Goal: Task Accomplishment & Management: Manage account settings

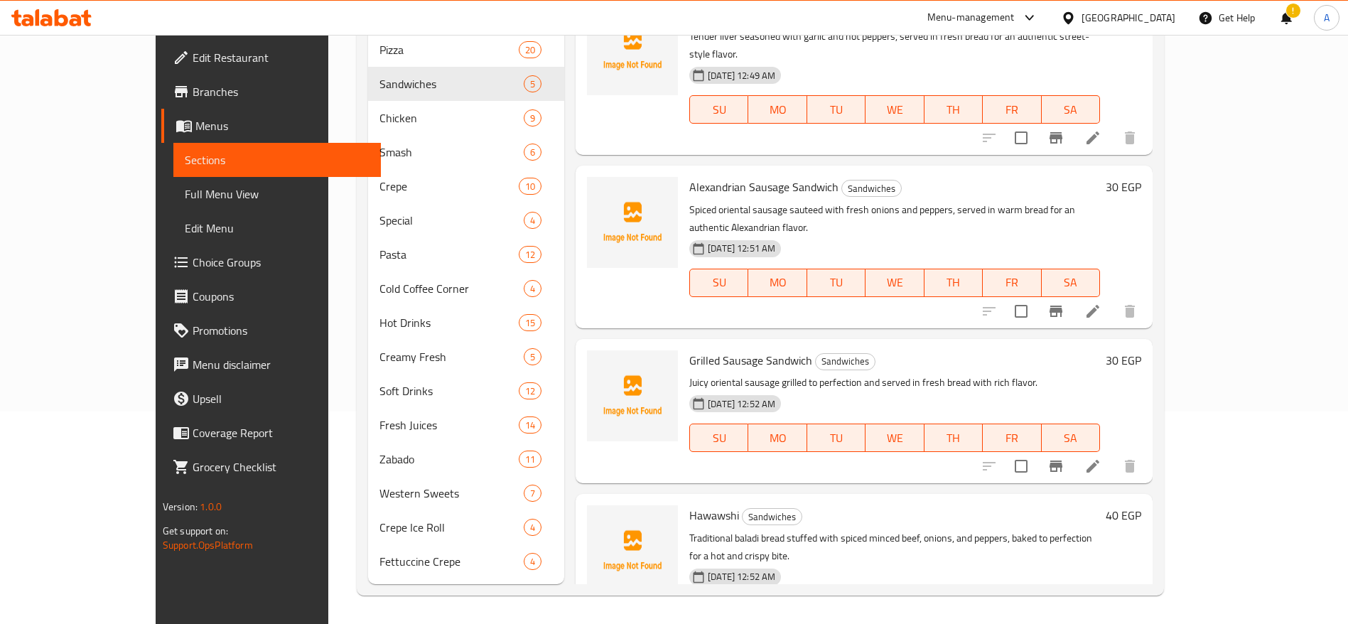
scroll to position [174, 0]
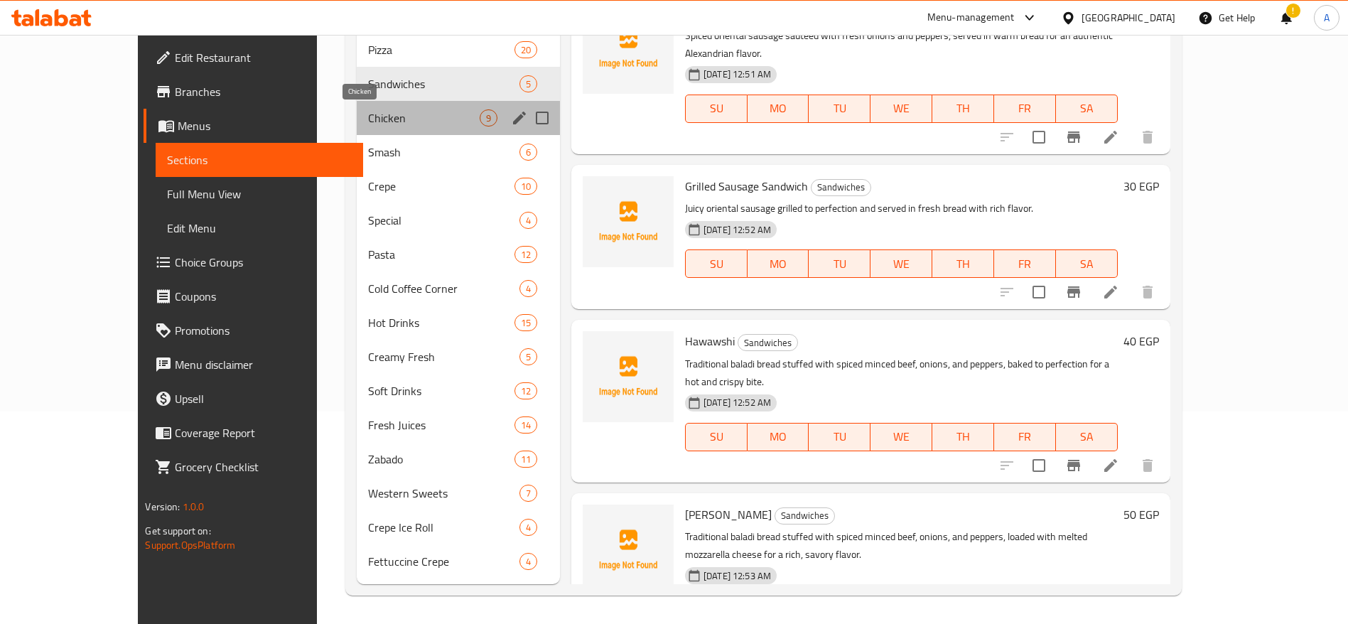
click at [369, 114] on span "Chicken" at bounding box center [424, 117] width 112 height 17
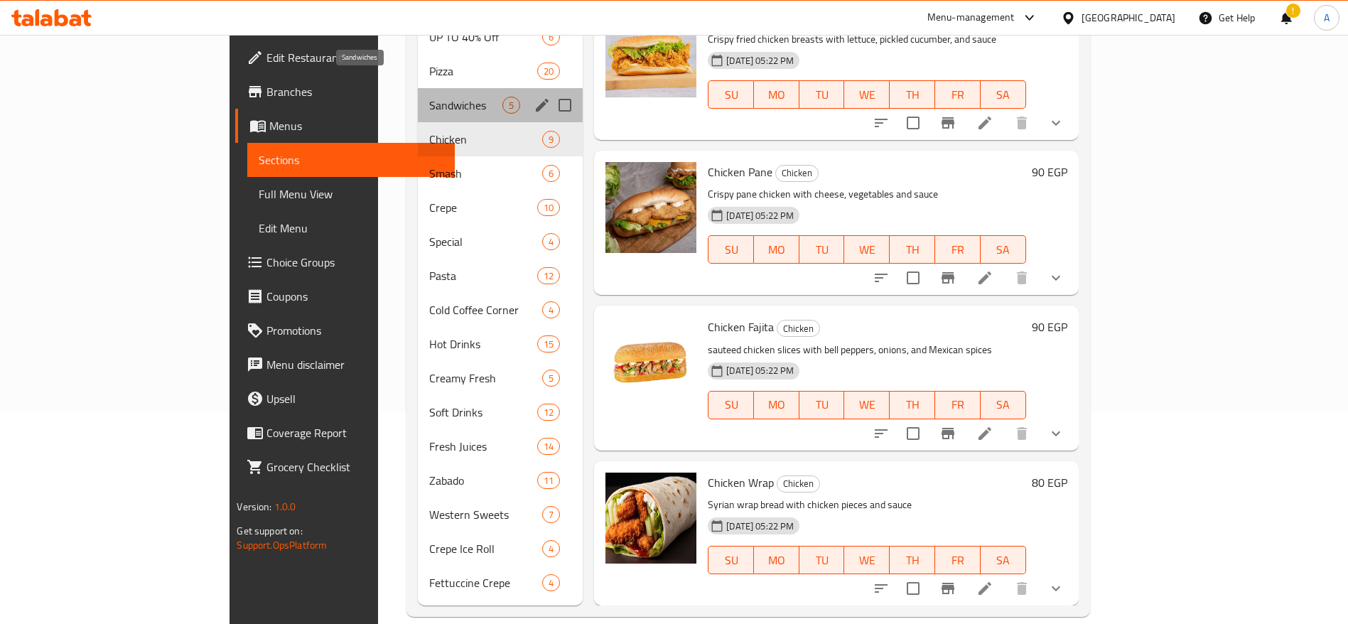
click at [429, 97] on span "Sandwiches" at bounding box center [465, 105] width 73 height 17
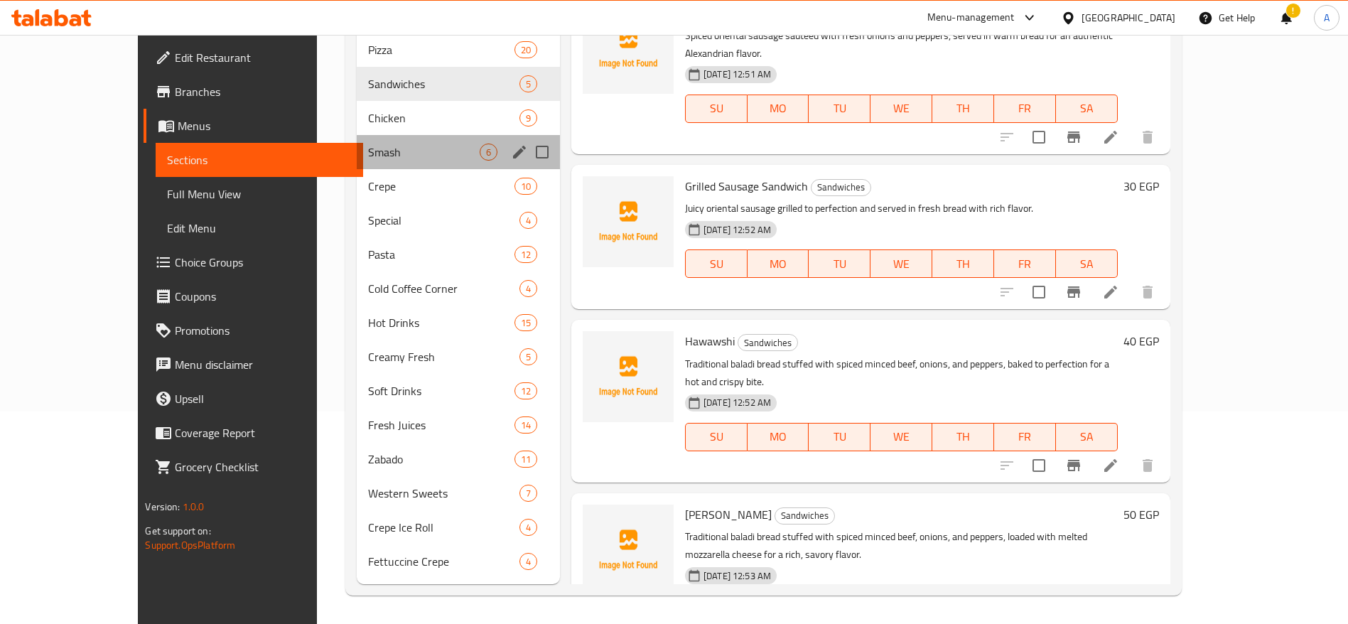
click at [421, 141] on div "Smash 6" at bounding box center [458, 152] width 203 height 34
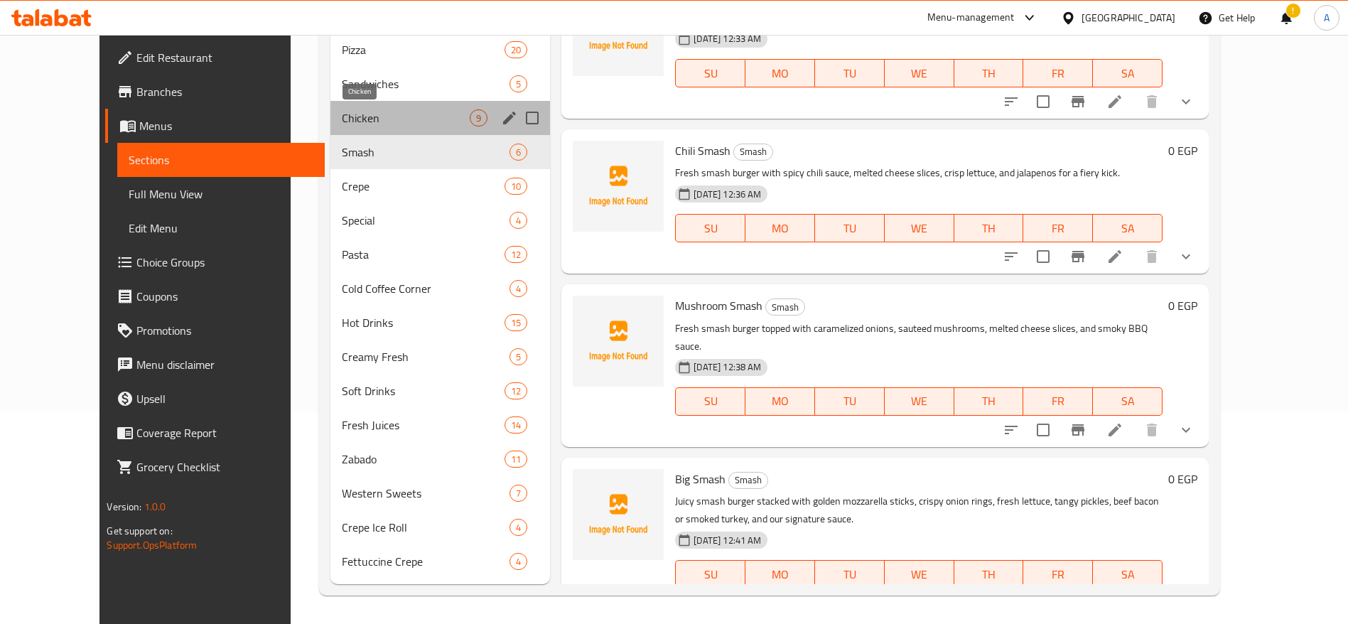
click at [379, 116] on span "Chicken" at bounding box center [406, 117] width 128 height 17
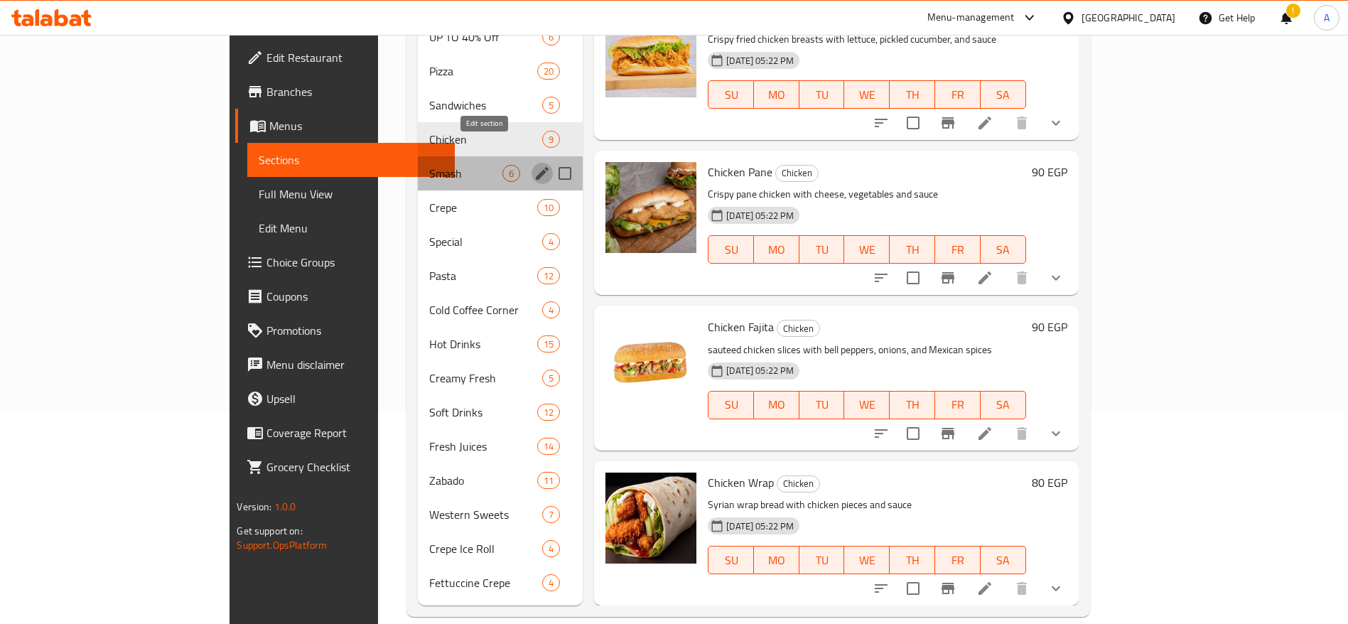
click at [536, 167] on icon "edit" at bounding box center [542, 173] width 13 height 13
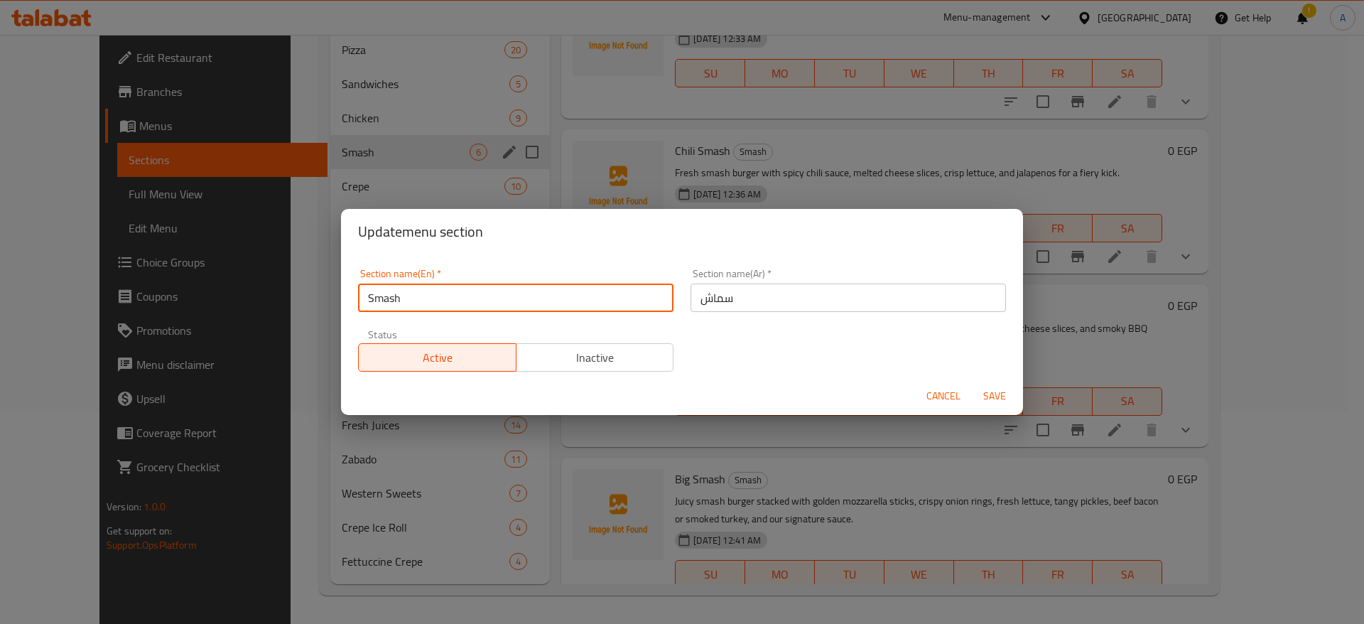
click at [507, 310] on input "Smash" at bounding box center [515, 297] width 315 height 28
type input "Smash Burger"
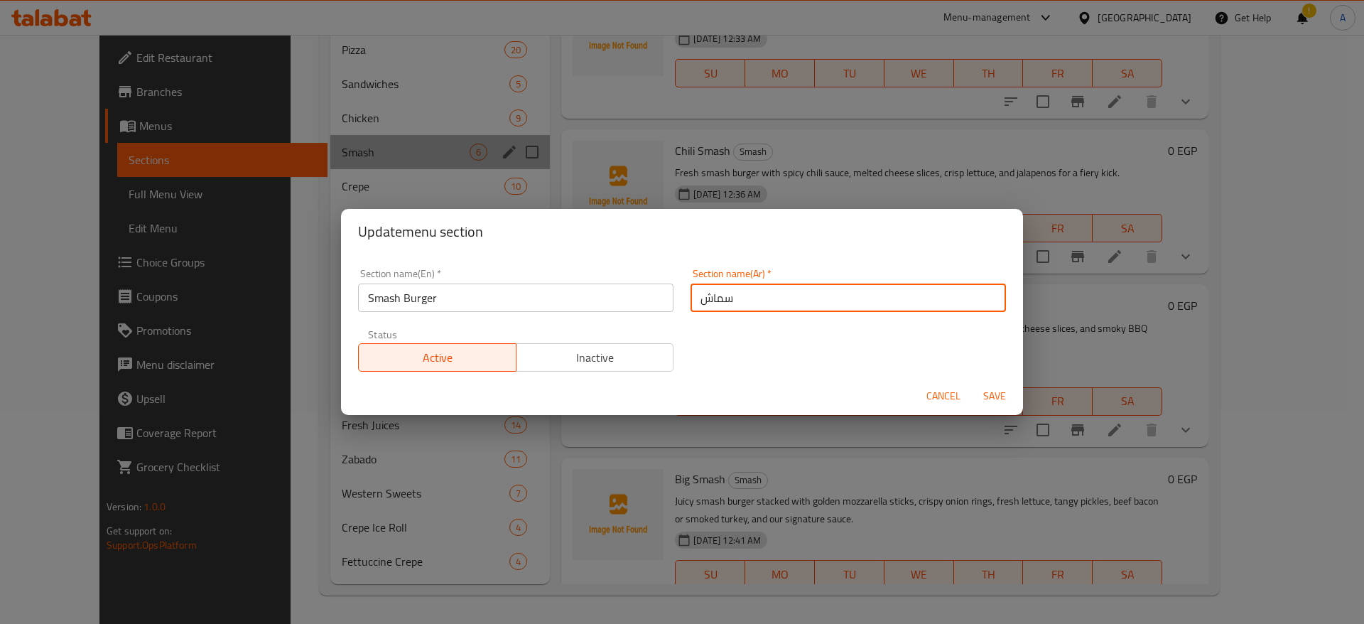
click at [728, 301] on input "سماش" at bounding box center [848, 297] width 315 height 28
click at [695, 300] on input "سماش" at bounding box center [848, 297] width 315 height 28
click at [735, 303] on input "سماش" at bounding box center [848, 297] width 315 height 28
type input "سماش برجر"
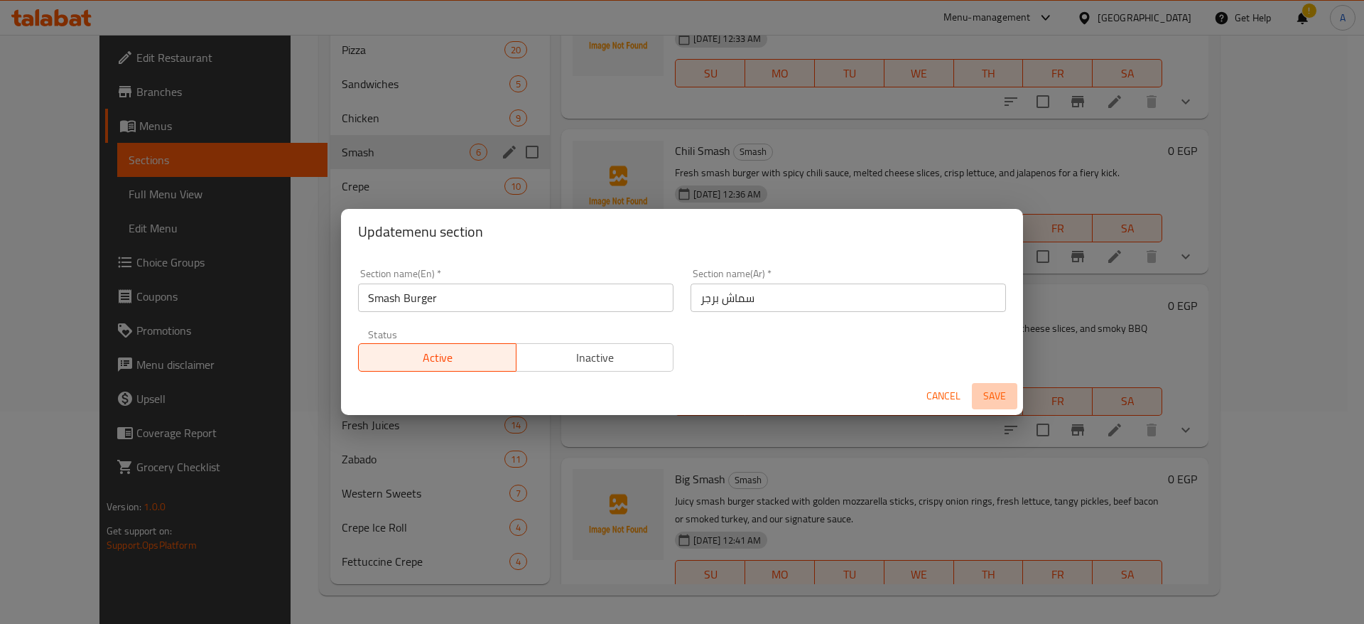
click at [992, 396] on span "Save" at bounding box center [995, 396] width 34 height 18
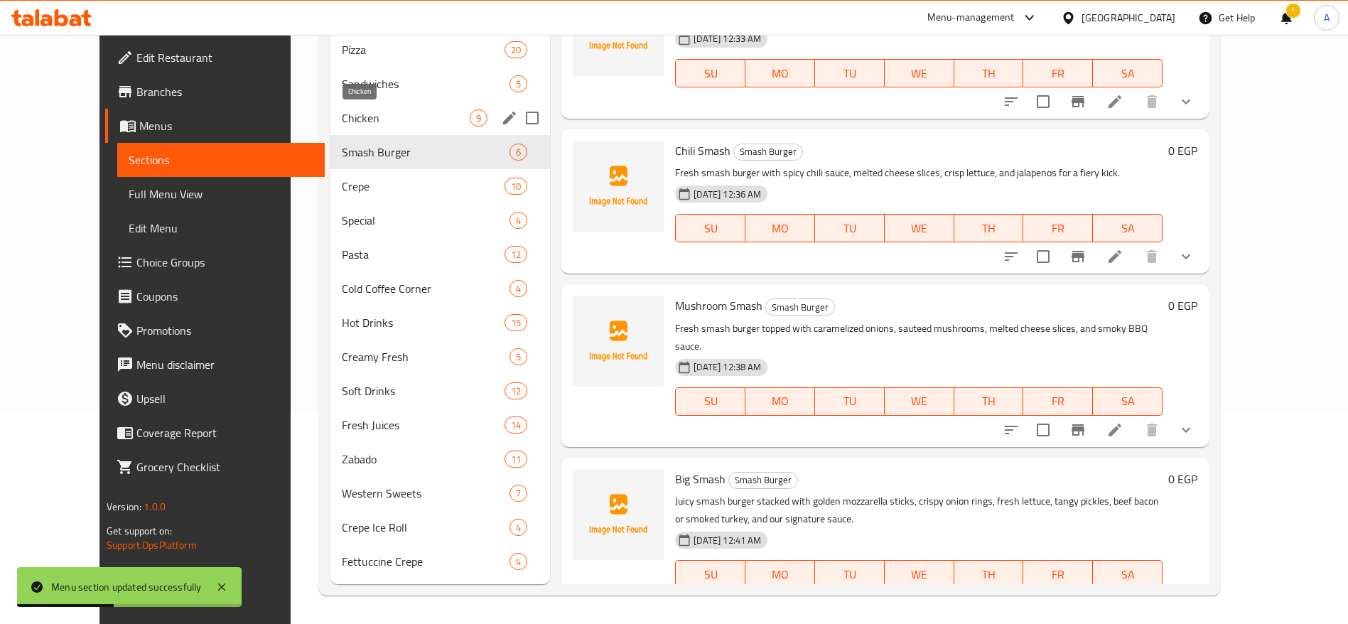
click at [418, 121] on span "Chicken" at bounding box center [406, 117] width 128 height 17
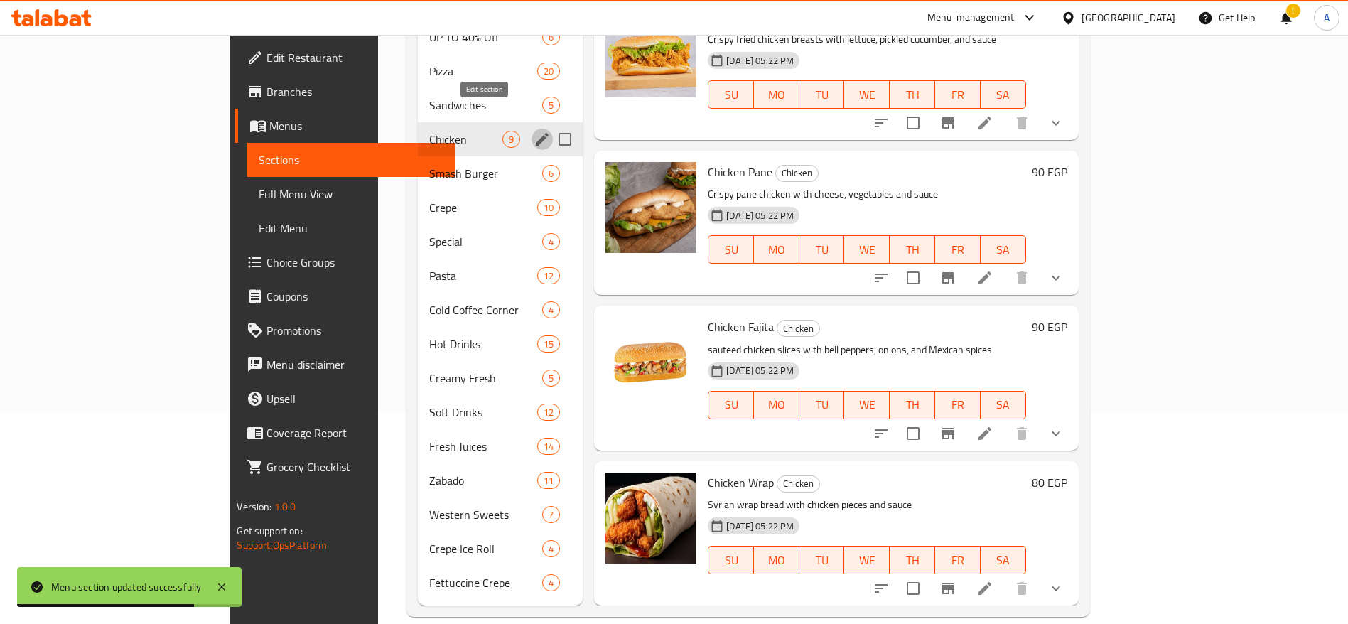
click at [536, 133] on icon "edit" at bounding box center [542, 139] width 13 height 13
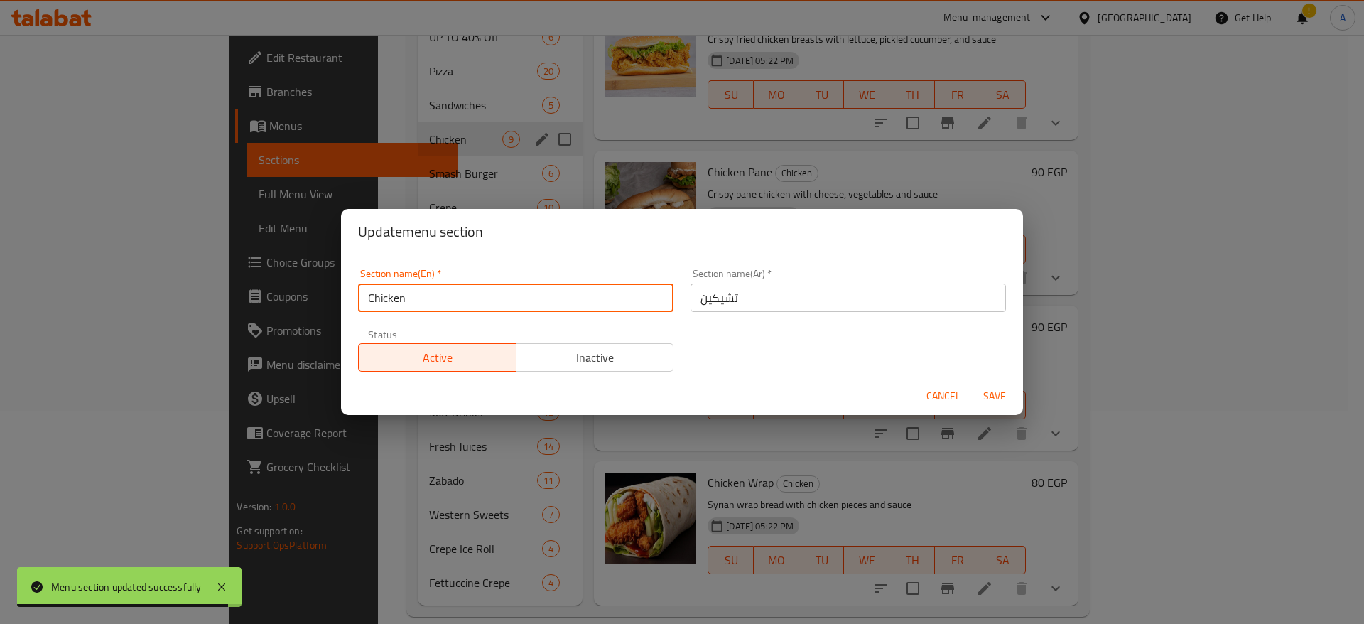
click at [552, 307] on input "Chicken" at bounding box center [515, 297] width 315 height 28
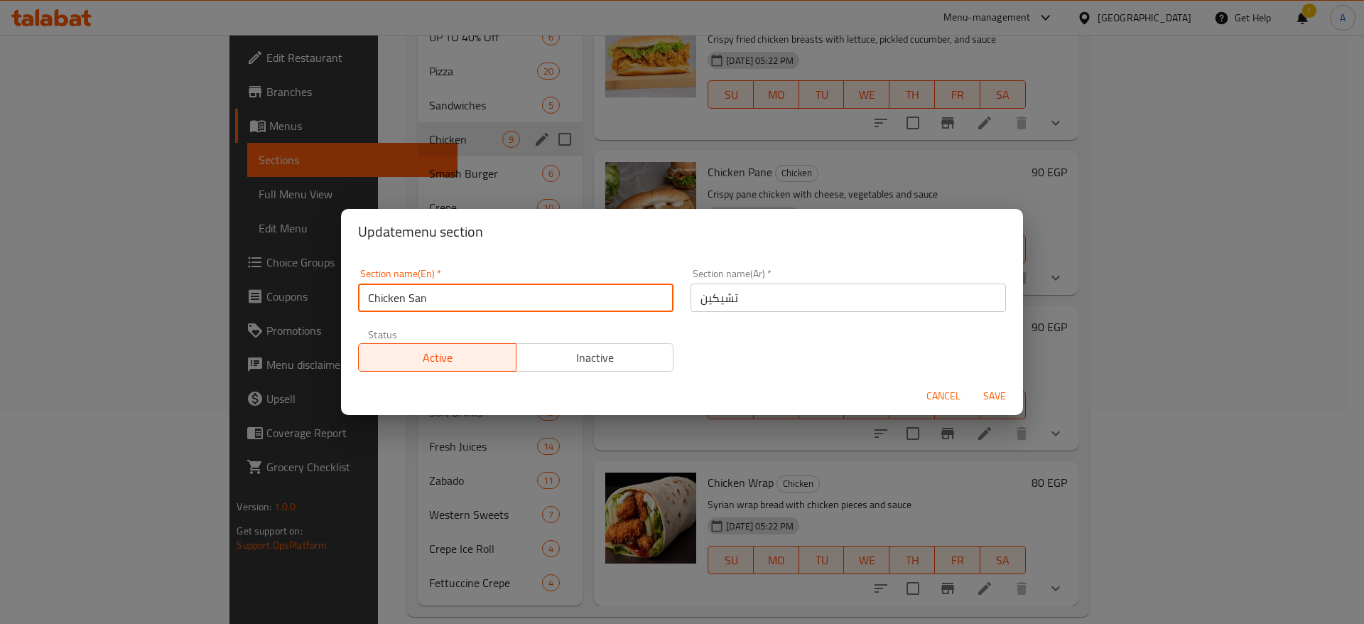
type input "Chicken San"
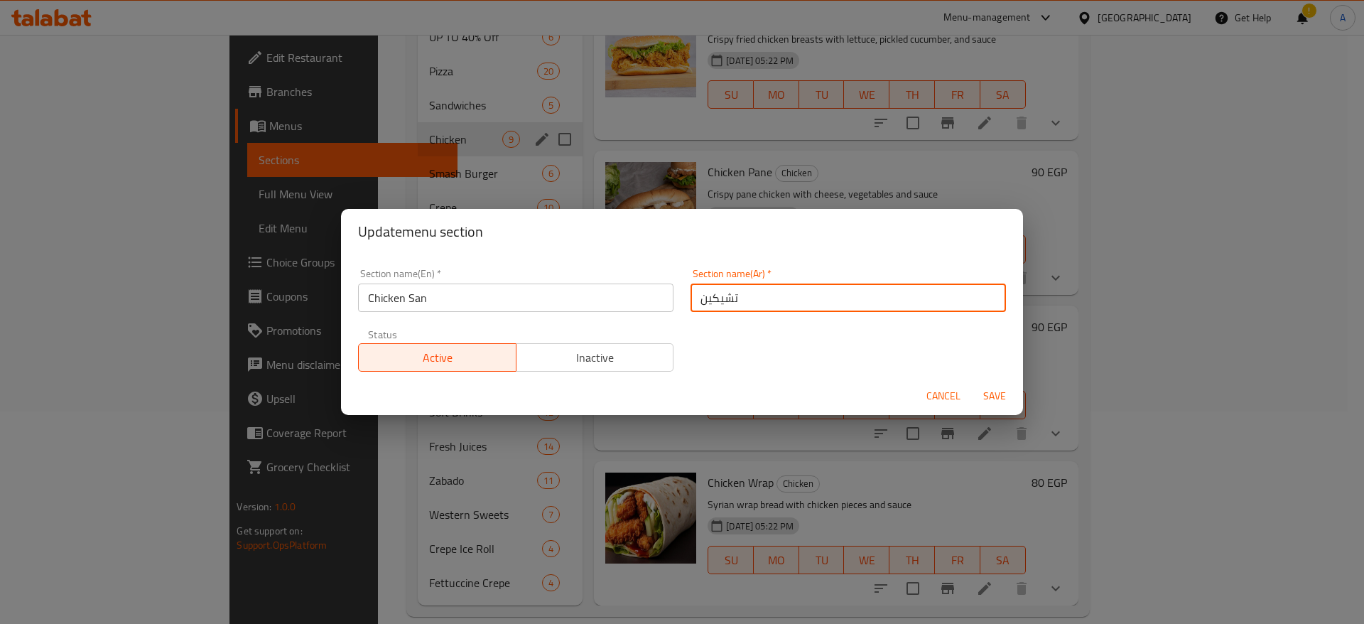
click at [760, 293] on input "تشيكين" at bounding box center [848, 297] width 315 height 28
click at [693, 298] on input "تشيكين" at bounding box center [848, 297] width 315 height 28
type input "[PERSON_NAME]"
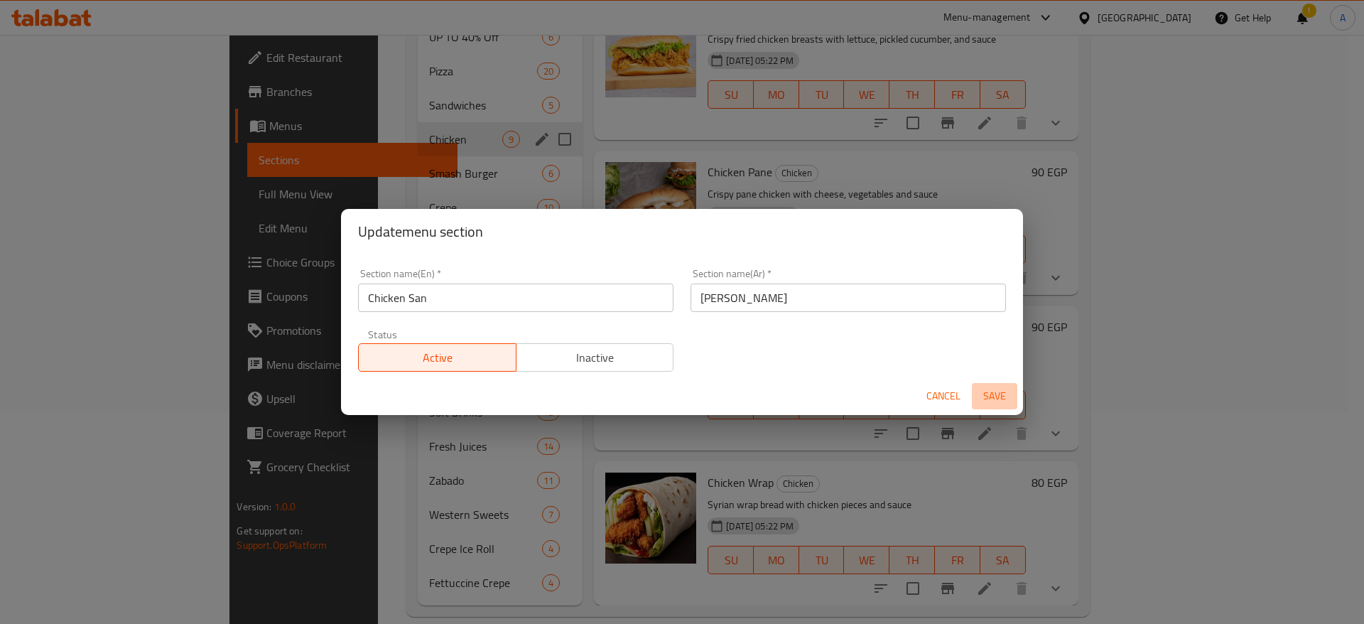
click at [1000, 400] on span "Save" at bounding box center [995, 396] width 34 height 18
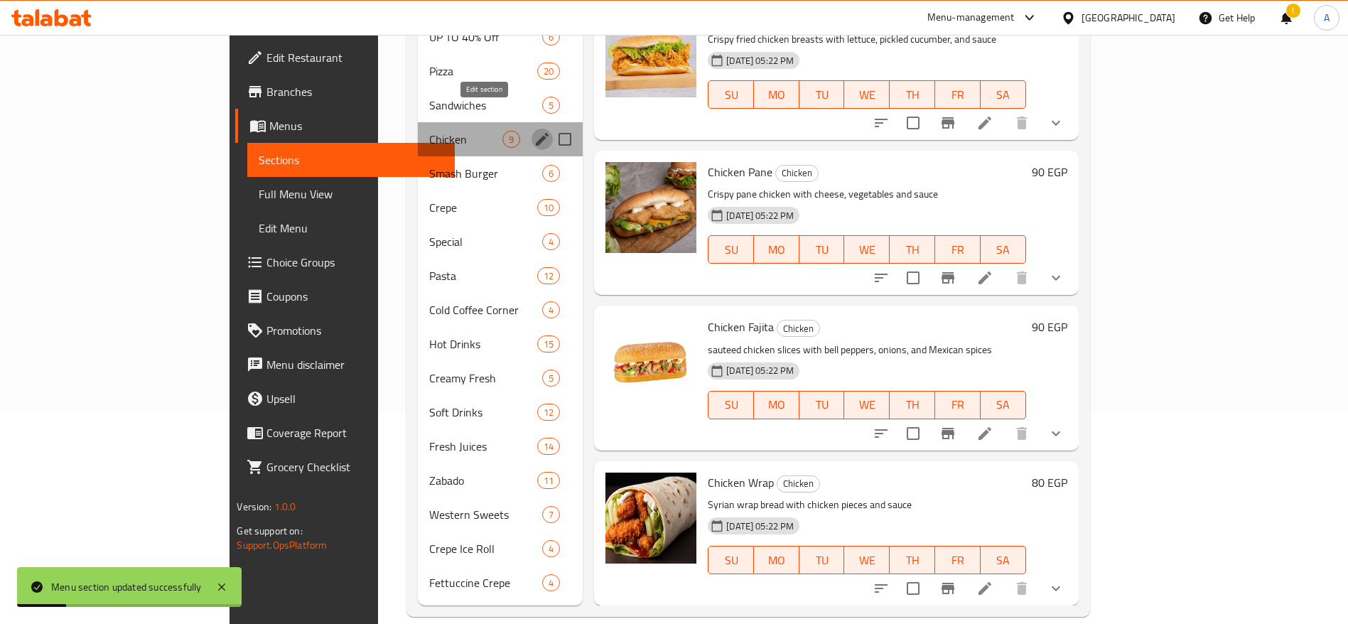
click at [536, 133] on icon "edit" at bounding box center [542, 139] width 13 height 13
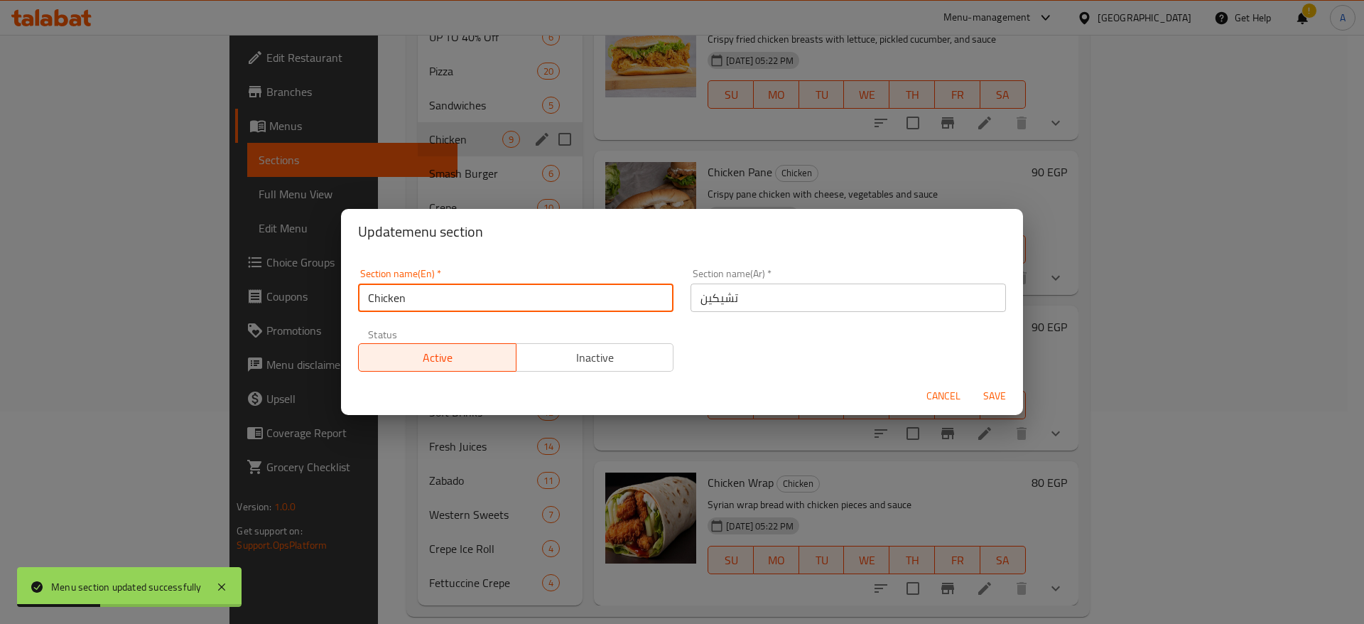
click at [477, 305] on input "Chicken" at bounding box center [515, 297] width 315 height 28
type input "Chicken"
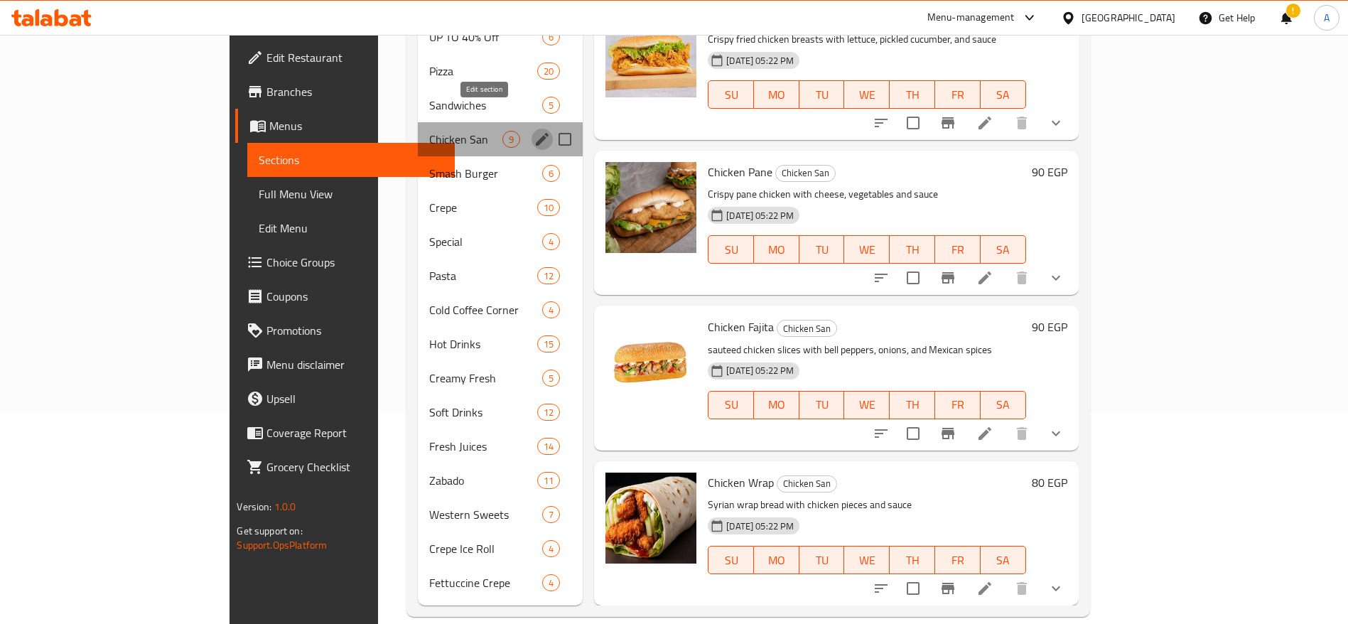
click at [536, 133] on icon "edit" at bounding box center [542, 139] width 13 height 13
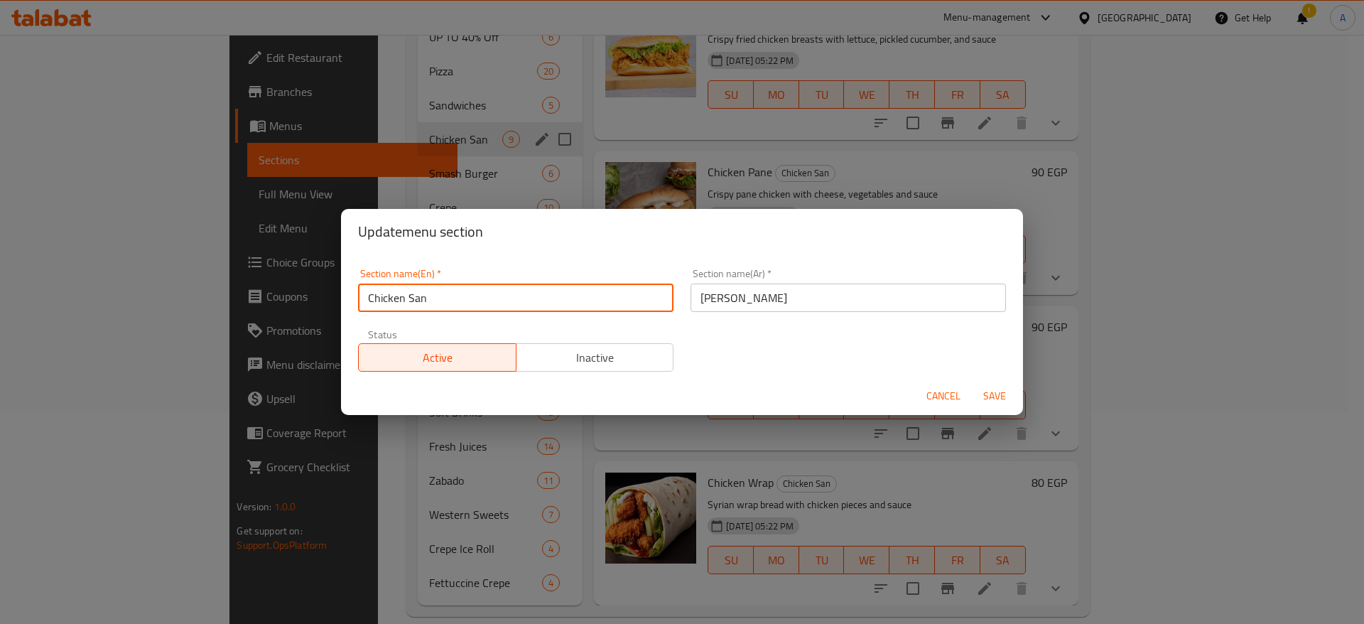
click at [603, 304] on input "Chicken San" at bounding box center [515, 297] width 315 height 28
type input "Chicken Sand"
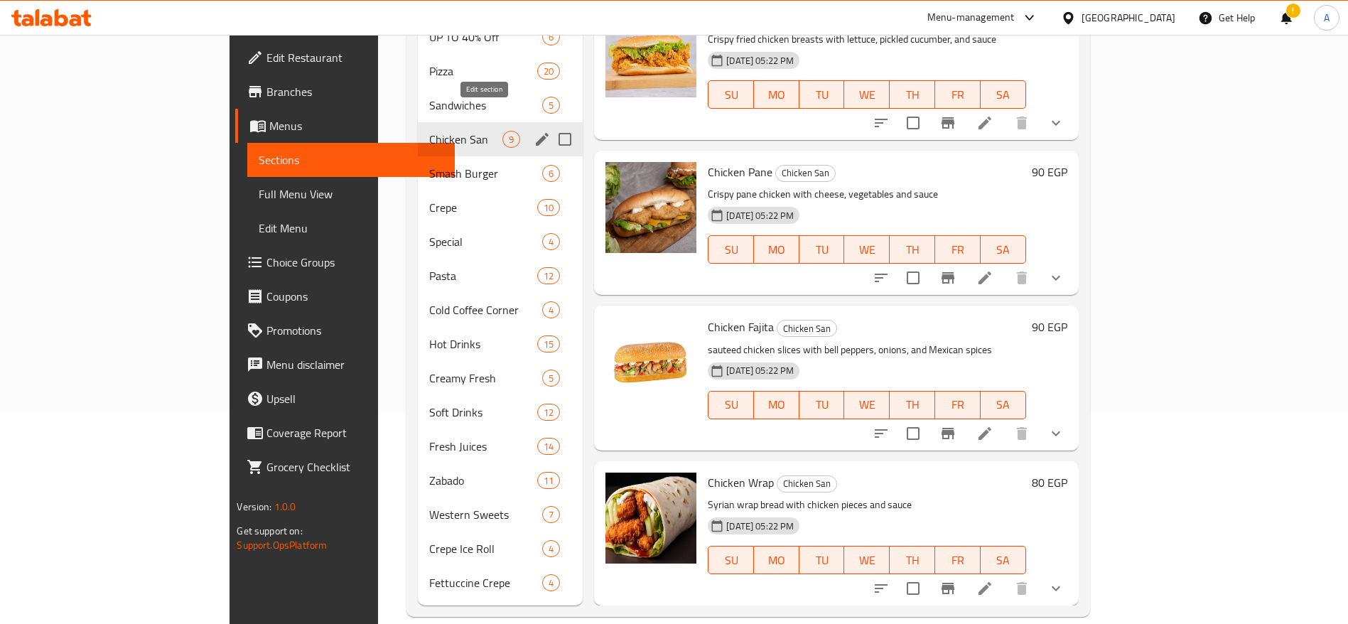
click at [534, 131] on icon "edit" at bounding box center [542, 139] width 17 height 17
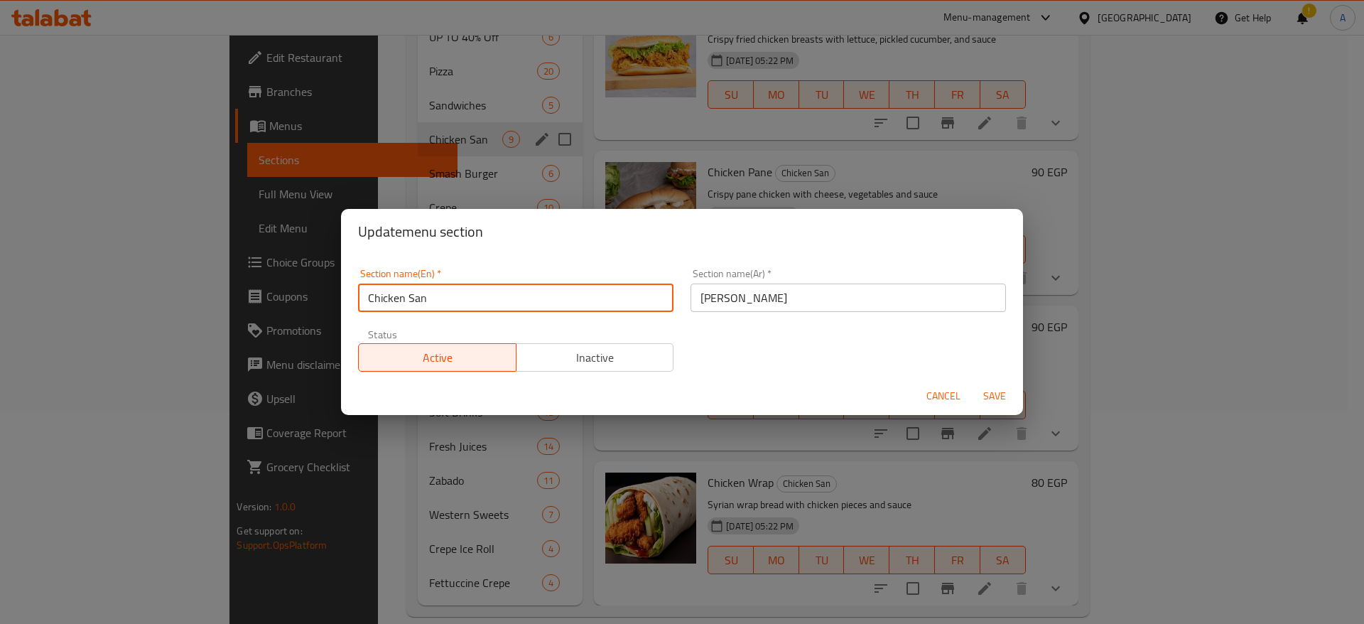
click at [534, 293] on input "Chicken San" at bounding box center [515, 297] width 315 height 28
type input "Chicken Sandwiches"
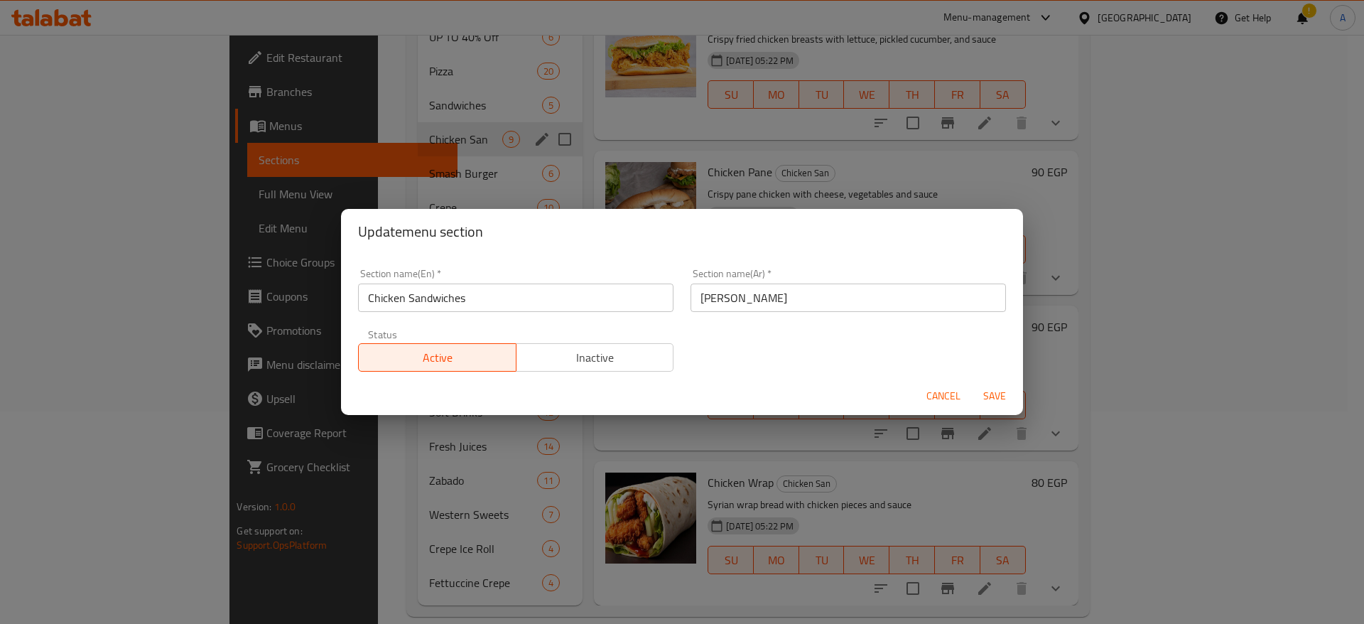
click at [616, 266] on div "Section name(En)   * Chicken Sandwiches Section name(En) *" at bounding box center [516, 290] width 332 height 60
click at [1002, 393] on span "Save" at bounding box center [995, 396] width 34 height 18
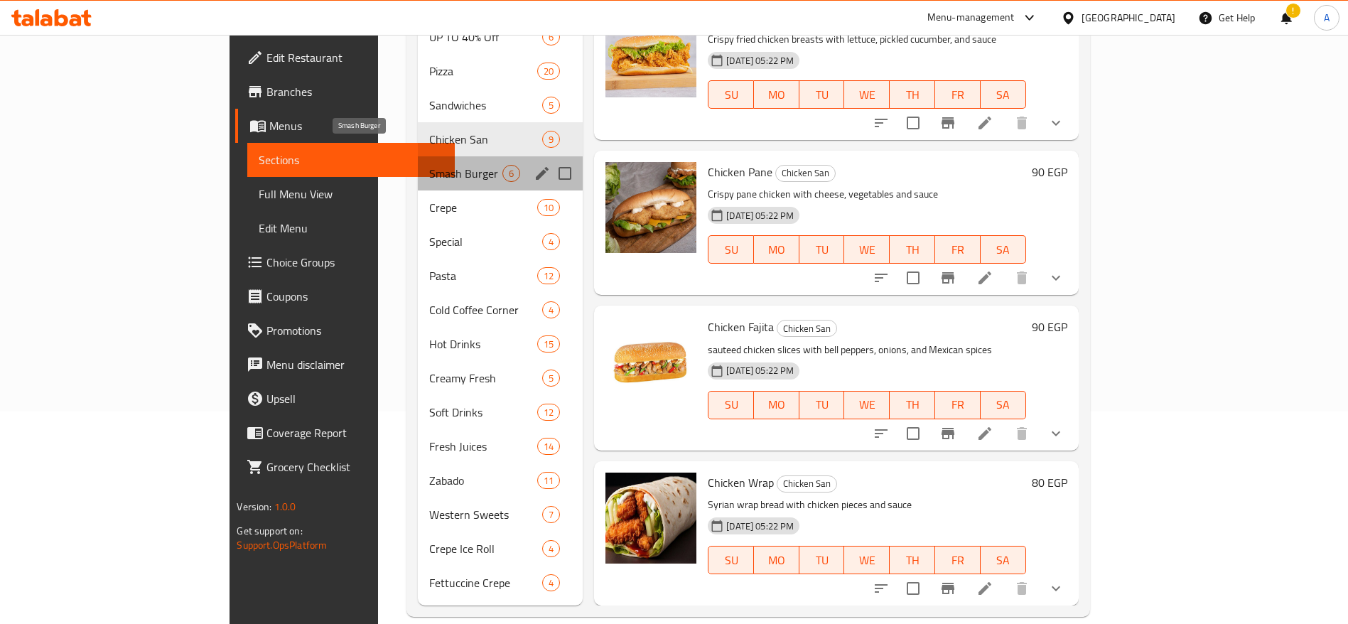
click at [429, 165] on span "Smash Burger" at bounding box center [465, 173] width 73 height 17
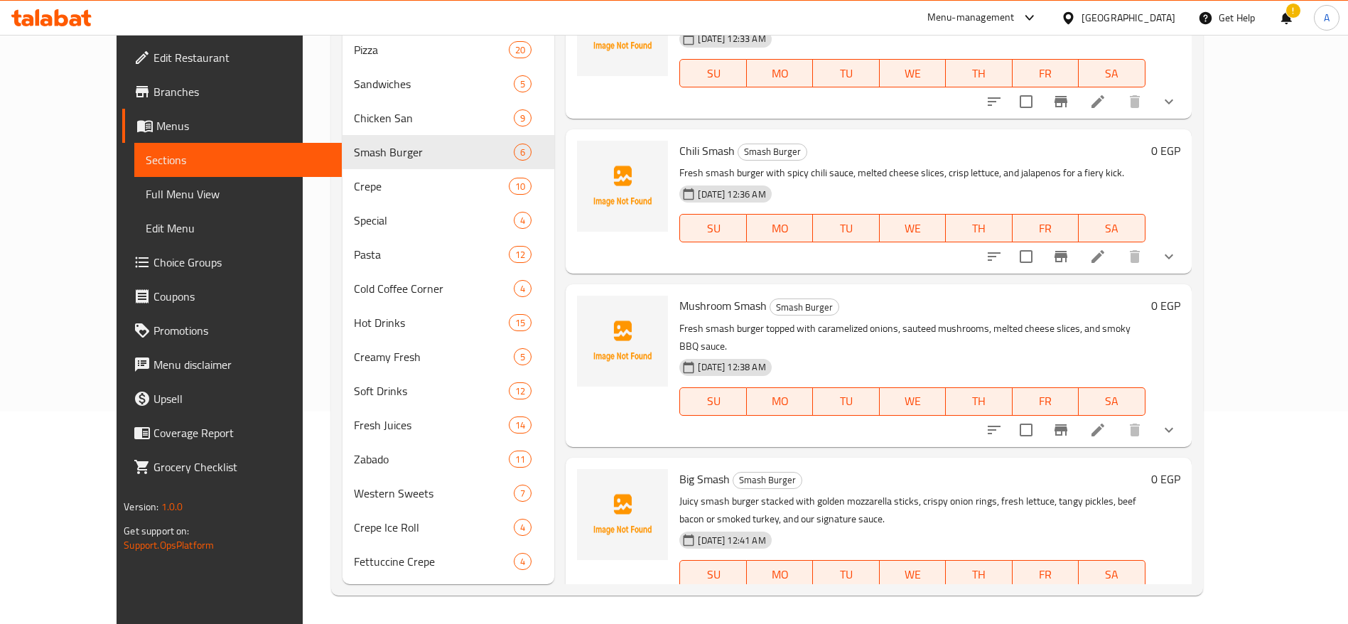
click at [81, 23] on icon at bounding box center [76, 20] width 12 height 12
